Goal: Transaction & Acquisition: Purchase product/service

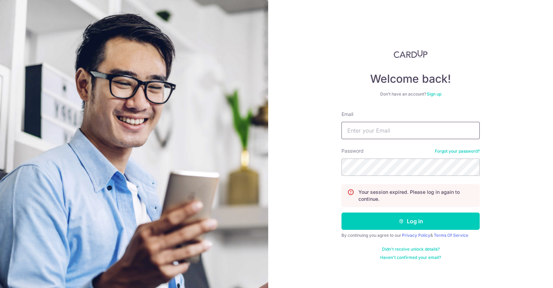
drag, startPoint x: 0, startPoint y: 0, endPoint x: 410, endPoint y: 122, distance: 427.9
click at [410, 122] on input "Email" at bounding box center [410, 130] width 138 height 17
type input "raymondtong@gworks.com.sg"
click at [341, 212] on button "Log in" at bounding box center [410, 220] width 138 height 17
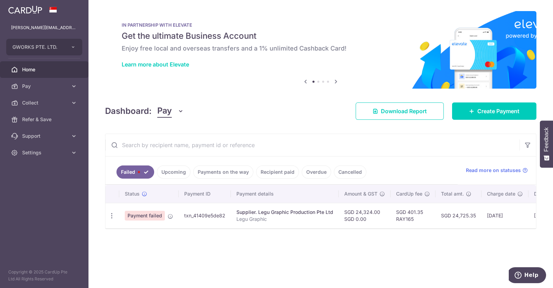
click at [136, 216] on span "Payment failed" at bounding box center [145, 215] width 40 height 10
click at [226, 250] on div "× Pause Schedule Pause all future payments in this series Pause just this one p…" at bounding box center [320, 144] width 464 height 288
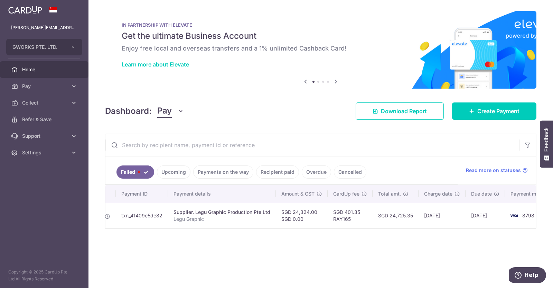
scroll to position [0, 80]
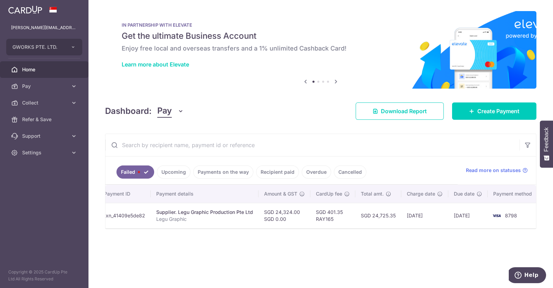
click at [508, 213] on span "8798" at bounding box center [511, 215] width 12 height 6
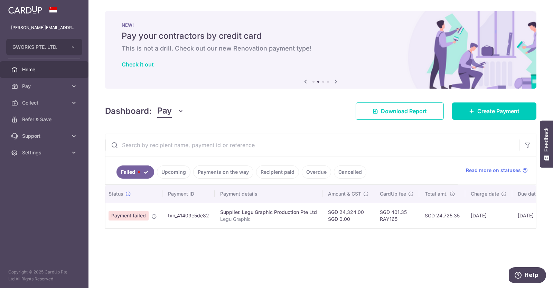
scroll to position [0, 12]
click at [192, 215] on td "txn_41409e5de82" at bounding box center [192, 215] width 52 height 25
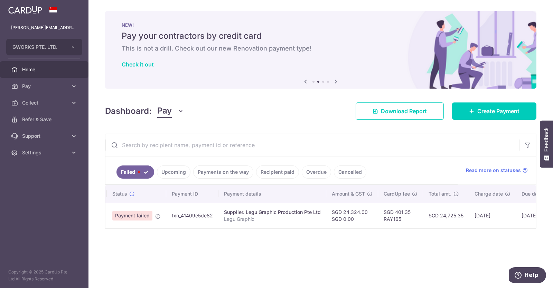
click at [235, 255] on div "× Pause Schedule Pause all future payments in this series Pause just this one p…" at bounding box center [320, 144] width 464 height 288
click at [176, 169] on link "Upcoming" at bounding box center [174, 171] width 34 height 13
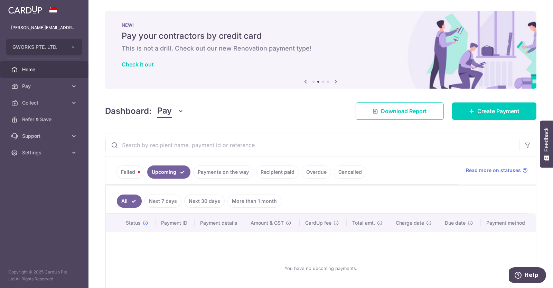
click at [135, 172] on link "Failed" at bounding box center [130, 171] width 28 height 13
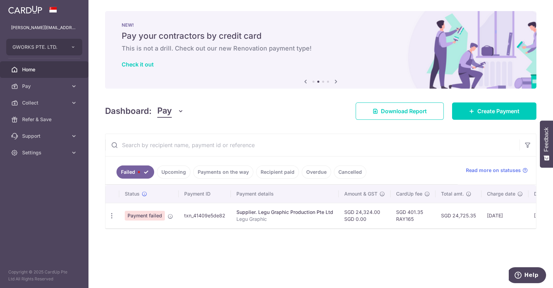
click at [216, 172] on link "Payments on the way" at bounding box center [223, 171] width 60 height 13
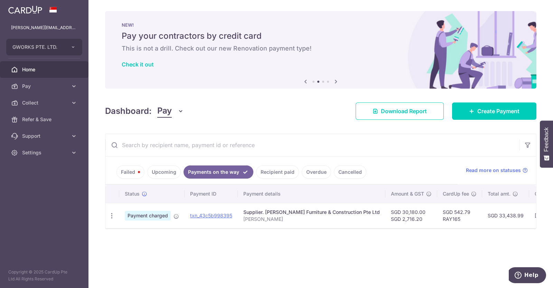
click at [272, 172] on link "Recipient paid" at bounding box center [277, 171] width 43 height 13
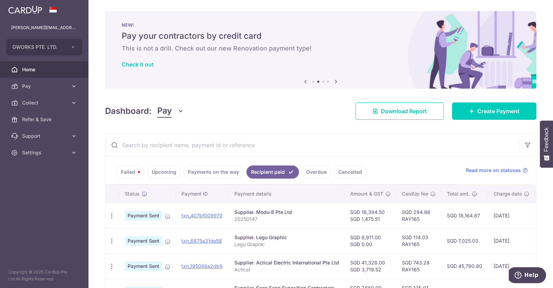
click at [318, 172] on link "Overdue" at bounding box center [316, 171] width 29 height 13
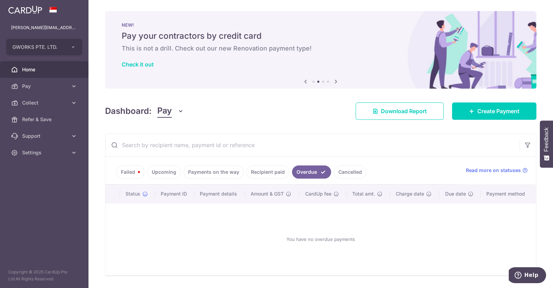
click at [201, 173] on link "Payments on the way" at bounding box center [213, 171] width 60 height 13
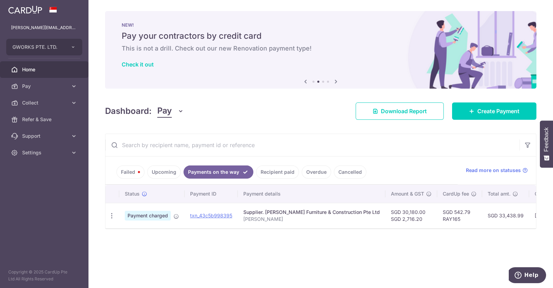
click at [163, 176] on link "Upcoming" at bounding box center [164, 171] width 34 height 13
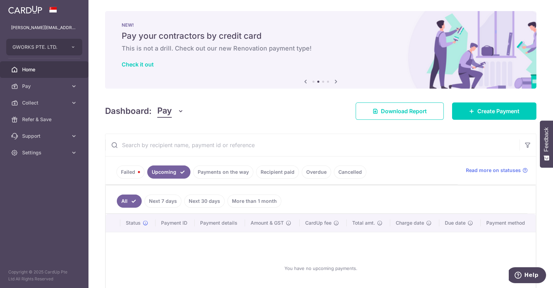
click at [128, 173] on link "Failed" at bounding box center [130, 171] width 28 height 13
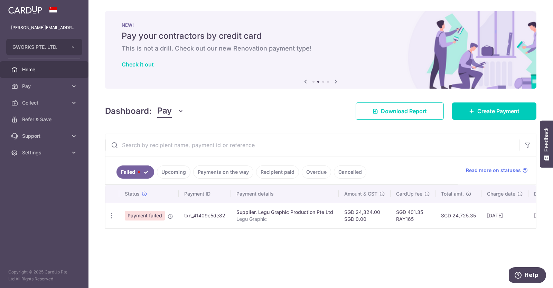
click at [199, 215] on td "txn_41409e5de82" at bounding box center [205, 215] width 52 height 25
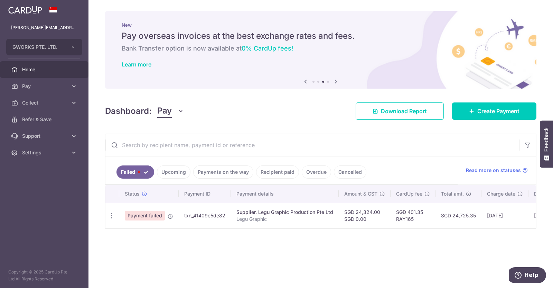
click at [263, 265] on div "× Pause Schedule Pause all future payments in this series Pause just this one p…" at bounding box center [320, 144] width 464 height 288
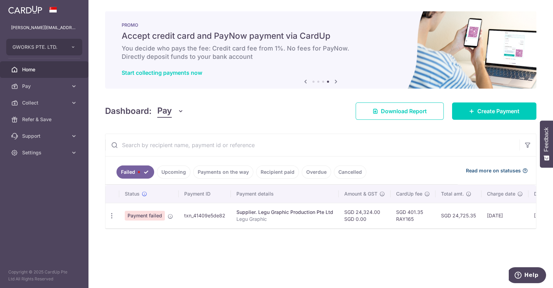
click at [500, 170] on span "Read more on statuses" at bounding box center [493, 170] width 55 height 7
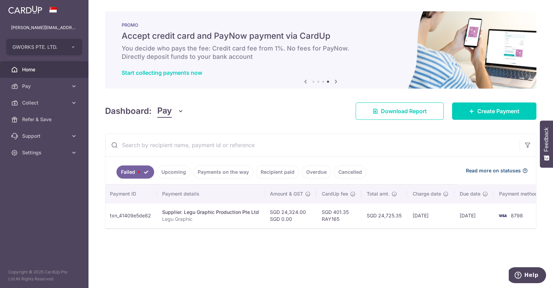
scroll to position [0, 80]
click at [493, 215] on img at bounding box center [497, 215] width 14 height 8
click at [530, 143] on icon "button" at bounding box center [527, 144] width 7 height 7
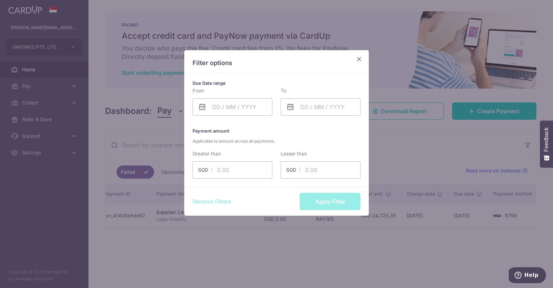
click at [359, 58] on icon "Close" at bounding box center [359, 59] width 8 height 9
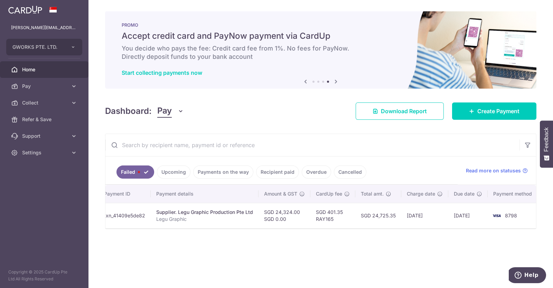
scroll to position [0, 0]
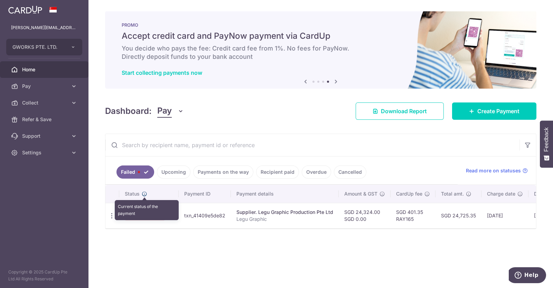
click at [142, 192] on icon at bounding box center [145, 194] width 6 height 6
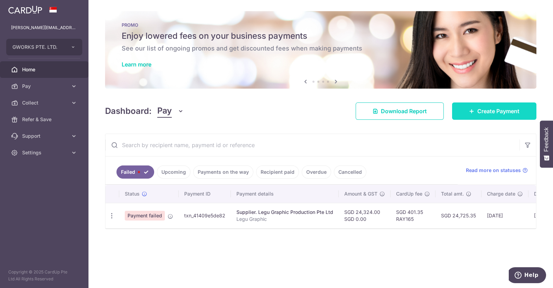
click at [488, 104] on link "Create Payment" at bounding box center [494, 110] width 84 height 17
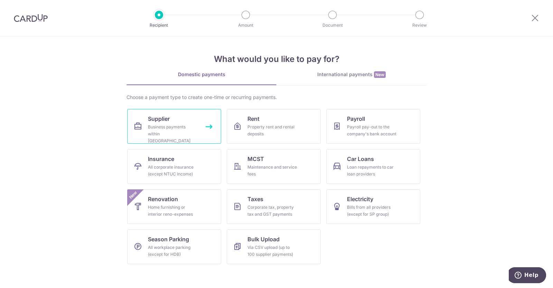
click at [160, 120] on span "Supplier" at bounding box center [159, 118] width 22 height 8
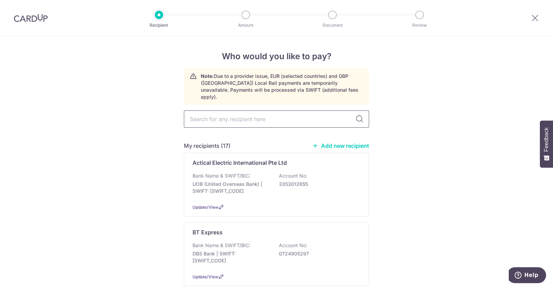
click at [217, 113] on input "text" at bounding box center [276, 118] width 185 height 17
type input "legu"
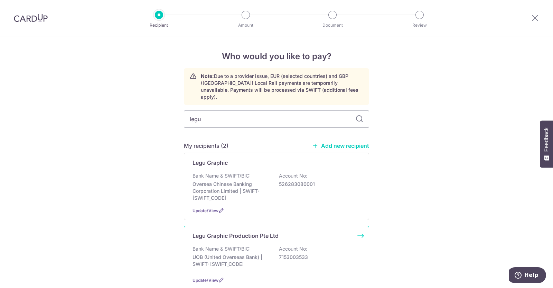
click at [238, 234] on div "Legu Graphic Production Pte Ltd Bank Name & SWIFT/BIC: UOB (United Overseas Ban…" at bounding box center [276, 257] width 185 height 64
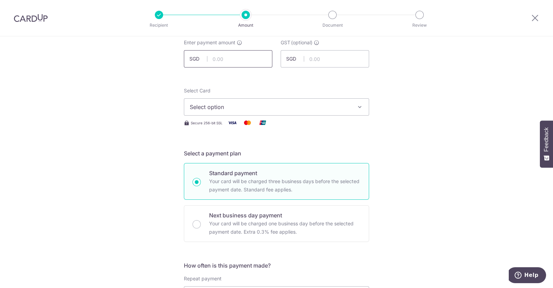
click at [228, 61] on input "text" at bounding box center [228, 58] width 88 height 17
type input "24,324.00"
click at [316, 58] on input "text" at bounding box center [325, 58] width 88 height 17
click button "Add Card" at bounding box center [0, 0] width 0 height 0
type input "0.00"
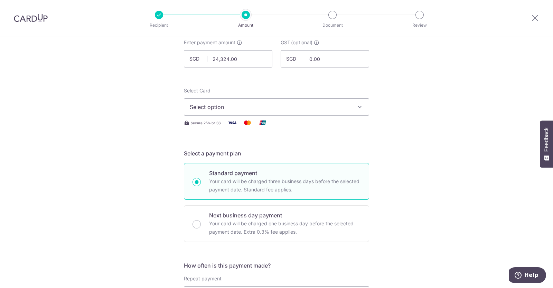
click at [206, 105] on span "Select option" at bounding box center [270, 107] width 161 height 8
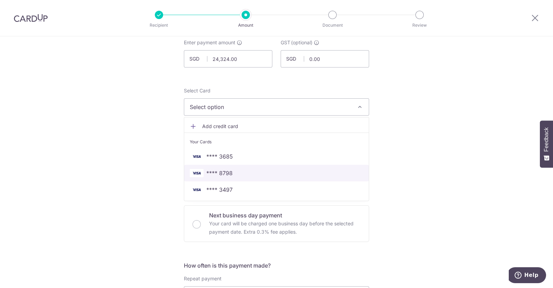
drag, startPoint x: 212, startPoint y: 168, endPoint x: 219, endPoint y: 171, distance: 7.4
click at [212, 169] on span "**** 8798" at bounding box center [219, 173] width 26 height 8
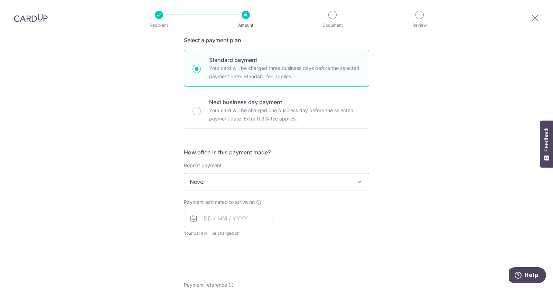
scroll to position [172, 0]
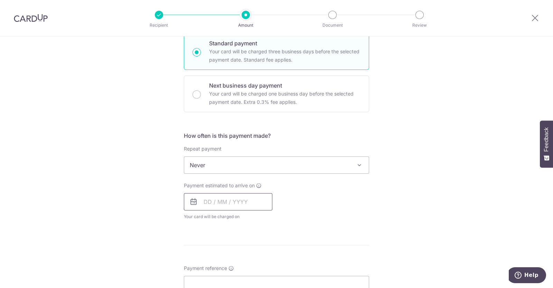
click at [225, 203] on input "text" at bounding box center [228, 201] width 88 height 17
click at [224, 265] on link "9" at bounding box center [225, 264] width 11 height 11
type input "09/09/2025"
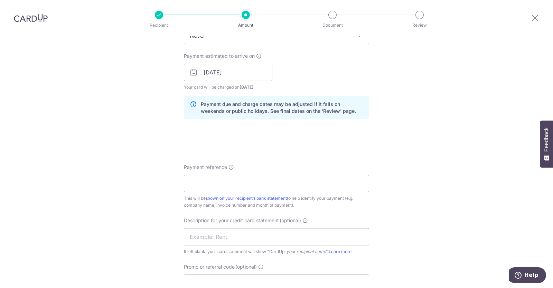
scroll to position [302, 0]
click at [290, 186] on input "Payment reference" at bounding box center [276, 182] width 185 height 17
click at [425, 163] on div "Tell us more about your payment Enter payment amount SGD 24,324.00 24324.00 GST…" at bounding box center [276, 84] width 553 height 700
click at [198, 181] on input "Payment reference" at bounding box center [276, 182] width 185 height 17
type input "Legu Graphic"
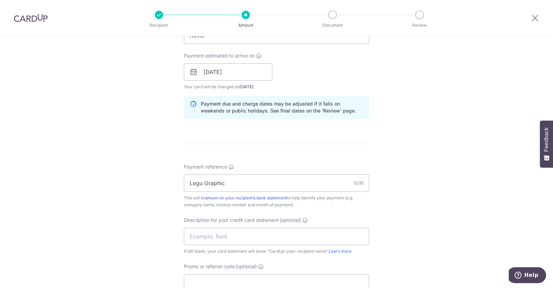
click at [445, 164] on div "Tell us more about your payment Enter payment amount SGD 24,324.00 24324.00 GST…" at bounding box center [276, 84] width 553 height 700
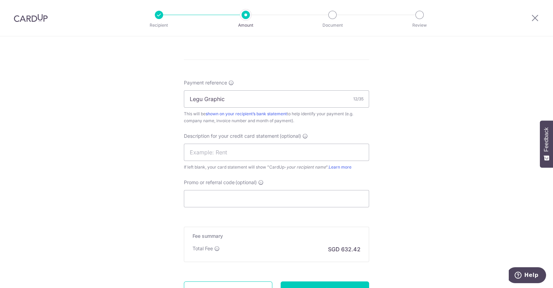
scroll to position [389, 0]
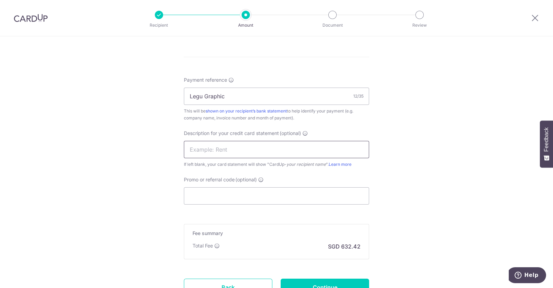
drag, startPoint x: 201, startPoint y: 148, endPoint x: 197, endPoint y: 165, distance: 17.4
click at [201, 148] on input "text" at bounding box center [276, 149] width 185 height 17
click at [190, 197] on input "Promo or referral code (optional)" at bounding box center [276, 195] width 185 height 17
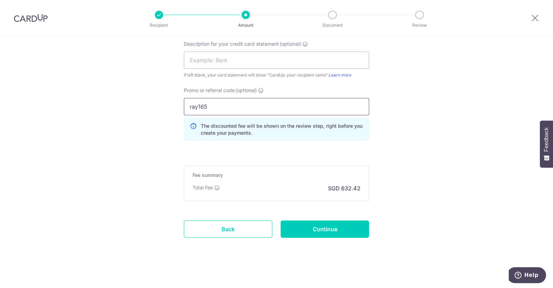
scroll to position [479, 0]
type input "ray165"
click at [326, 227] on input "Continue" at bounding box center [325, 227] width 88 height 17
type input "Create Schedule"
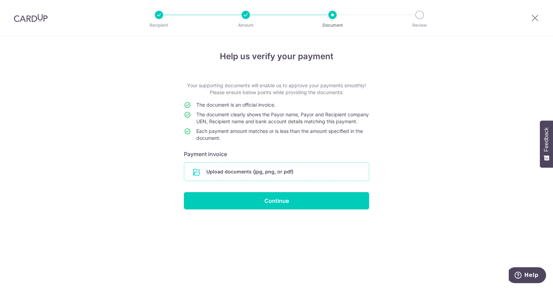
click at [252, 180] on input "file" at bounding box center [276, 171] width 185 height 18
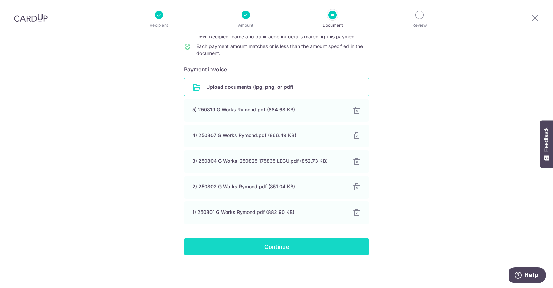
scroll to position [91, 0]
click at [298, 247] on input "Continue" at bounding box center [276, 246] width 185 height 17
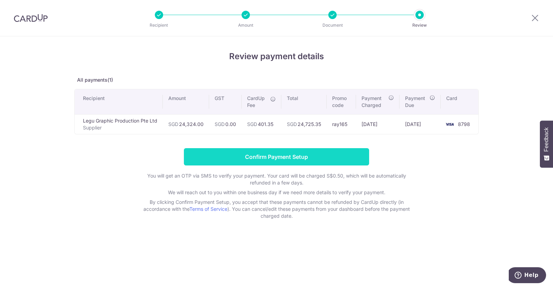
click at [297, 156] on input "Confirm Payment Setup" at bounding box center [276, 156] width 185 height 17
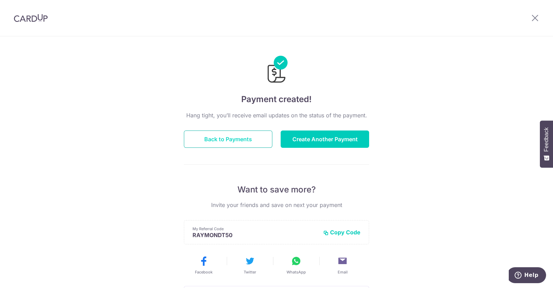
click at [199, 135] on button "Back to Payments" at bounding box center [228, 138] width 88 height 17
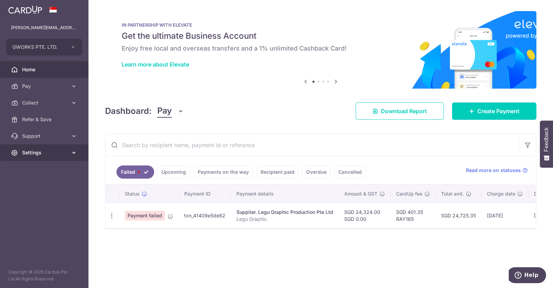
click at [43, 151] on span "Settings" at bounding box center [45, 152] width 46 height 7
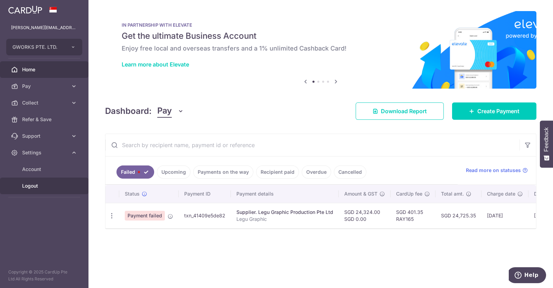
click at [31, 186] on span "Logout" at bounding box center [45, 185] width 46 height 7
